Goal: Information Seeking & Learning: Learn about a topic

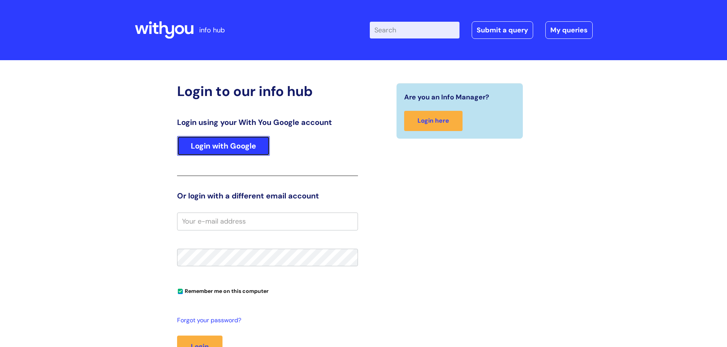
click at [214, 143] on link "Login with Google" at bounding box center [223, 146] width 93 height 20
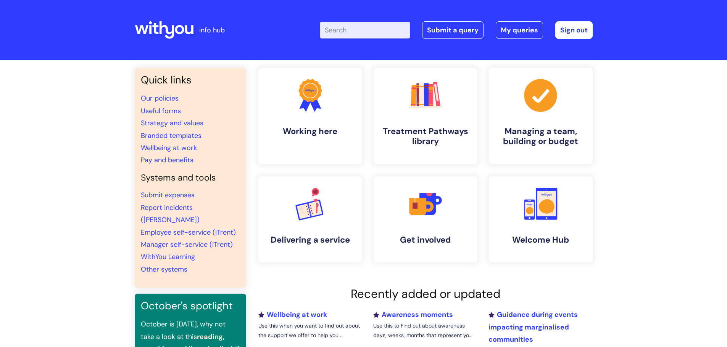
click at [380, 31] on input "Enter your search term here..." at bounding box center [365, 30] width 90 height 17
type input "appren"
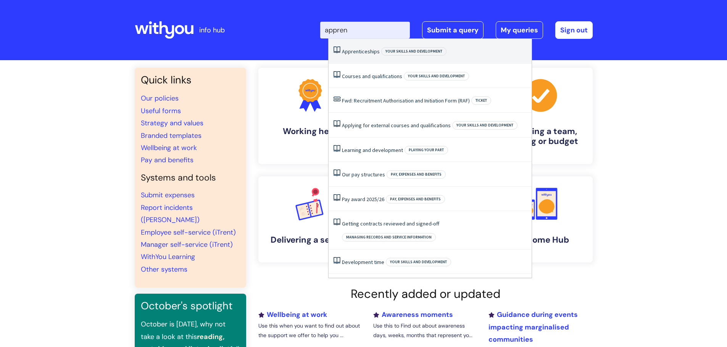
click at [363, 51] on span "Apprenticeships" at bounding box center [361, 51] width 38 height 7
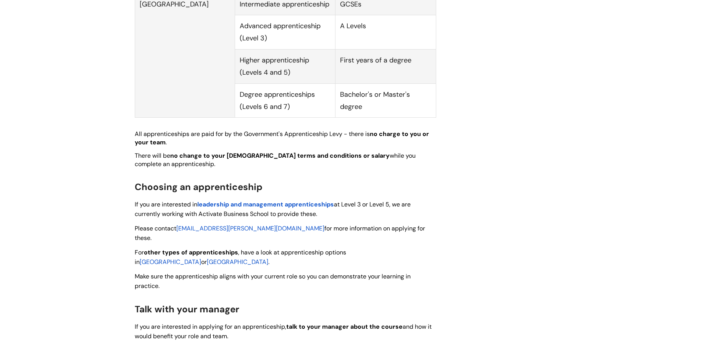
scroll to position [458, 0]
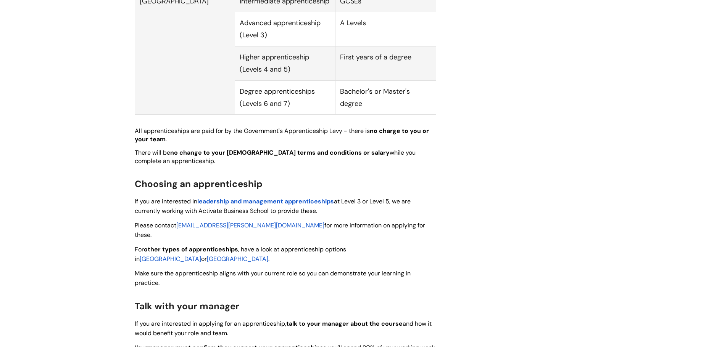
click at [227, 198] on span "leadership and management apprenticeships" at bounding box center [265, 202] width 137 height 8
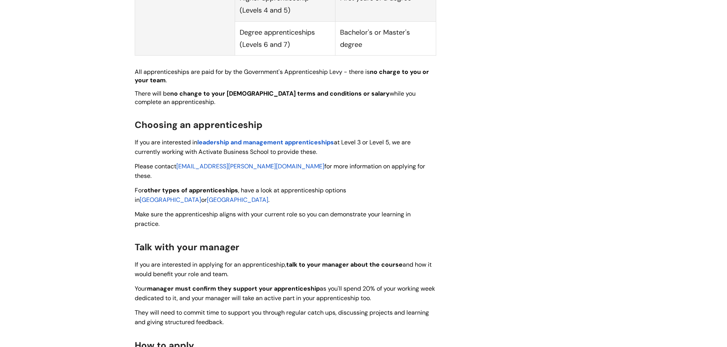
scroll to position [610, 0]
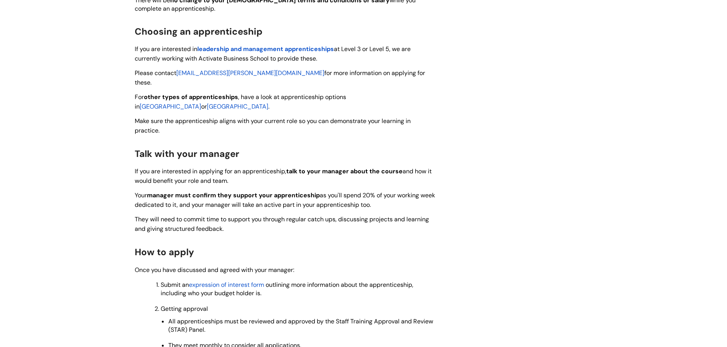
click at [519, 98] on div "Apprenticeships Modified on: Tue, 11 Mar, 2025 at 12:16 PM Use this when you wa…" at bounding box center [363, 9] width 469 height 1049
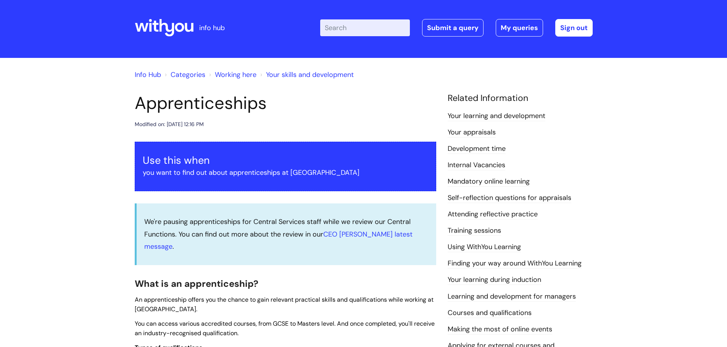
scroll to position [0, 0]
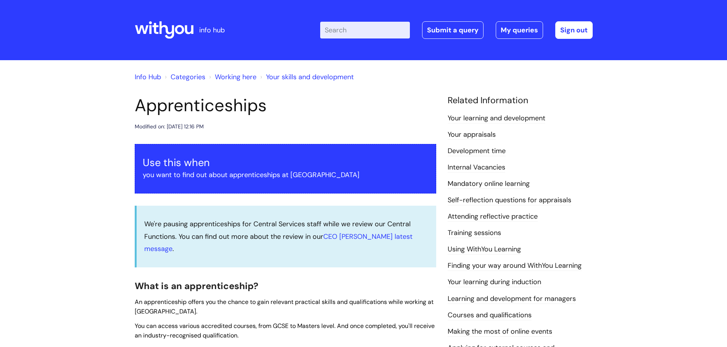
click at [364, 32] on input "Enter your search term here..." at bounding box center [365, 30] width 90 height 17
type input "level 3"
click button "Search" at bounding box center [0, 0] width 0 height 0
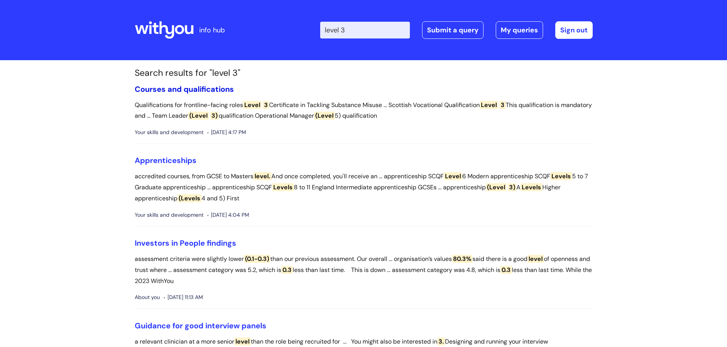
click at [195, 90] on link "Courses and qualifications" at bounding box center [184, 89] width 99 height 10
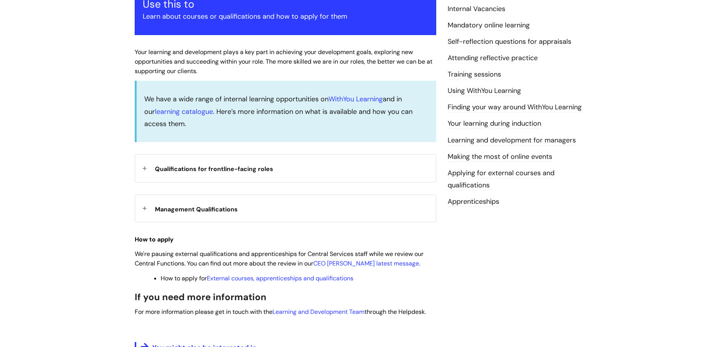
scroll to position [153, 0]
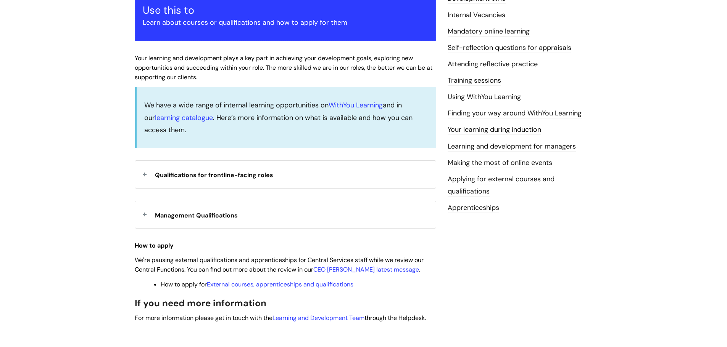
click at [141, 176] on div "Qualifications for frontline-facing roles" at bounding box center [285, 174] width 301 height 27
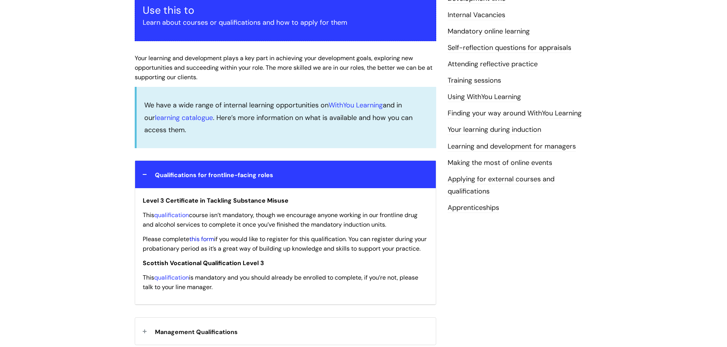
click at [214, 240] on link "this form" at bounding box center [201, 239] width 25 height 8
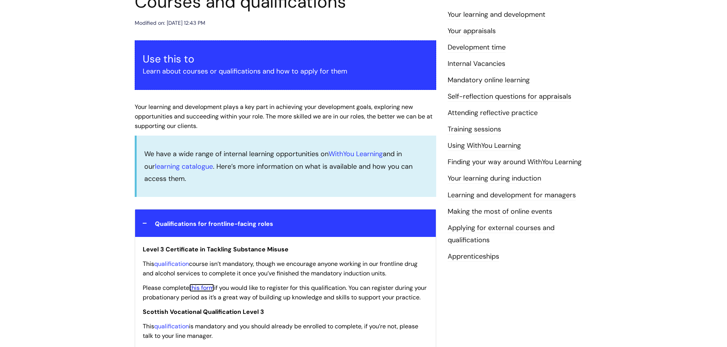
scroll to position [0, 0]
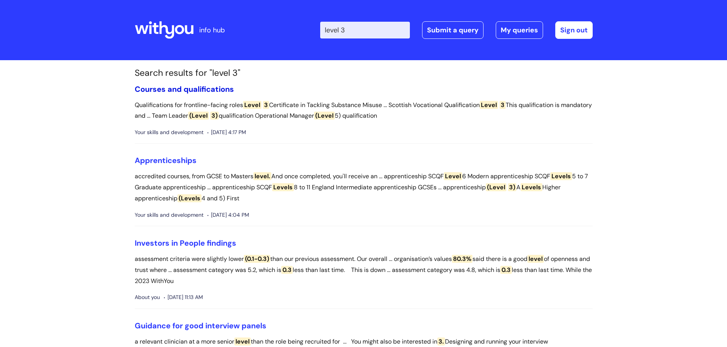
click at [180, 84] on link "Courses and qualifications" at bounding box center [184, 89] width 99 height 10
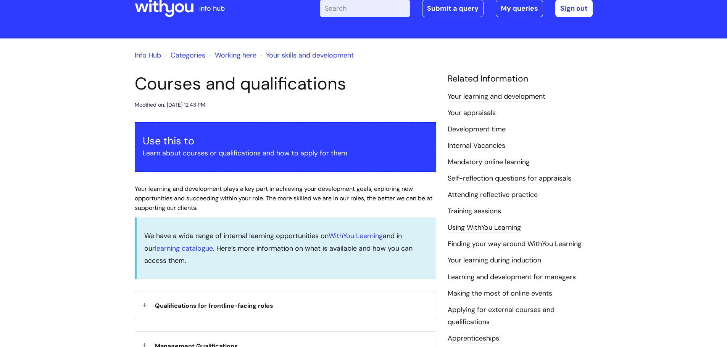
scroll to position [267, 0]
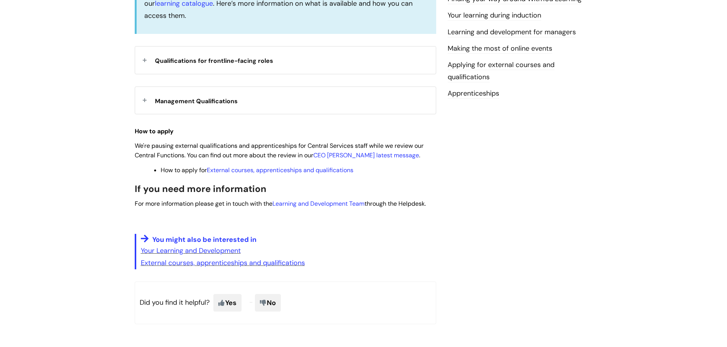
click at [184, 102] on span "Management Qualifications" at bounding box center [196, 101] width 83 height 8
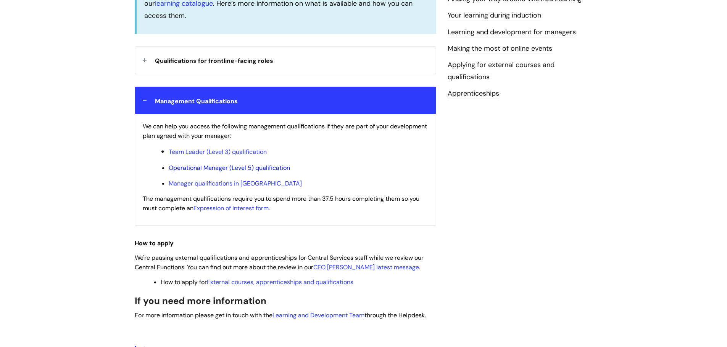
click at [254, 167] on link "Operational Manager (Level 5) qualification" at bounding box center [229, 168] width 121 height 8
click at [234, 208] on link "Expression of interest form" at bounding box center [230, 208] width 75 height 8
